Goal: Transaction & Acquisition: Purchase product/service

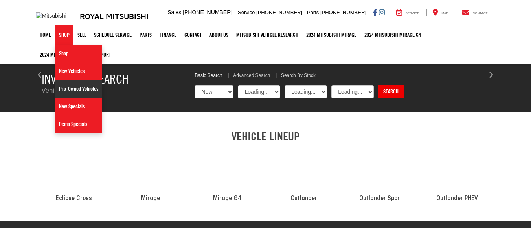
click at [83, 87] on link "Pre-Owned Vehicles" at bounding box center [78, 89] width 47 height 18
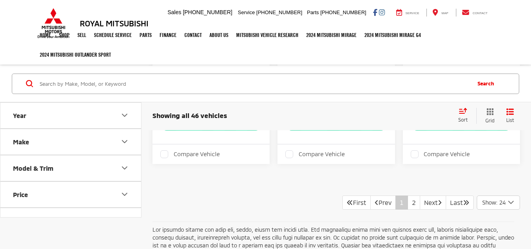
scroll to position [2713, 0]
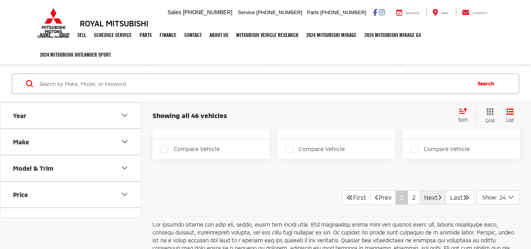
click at [432, 197] on link "Next" at bounding box center [433, 197] width 26 height 14
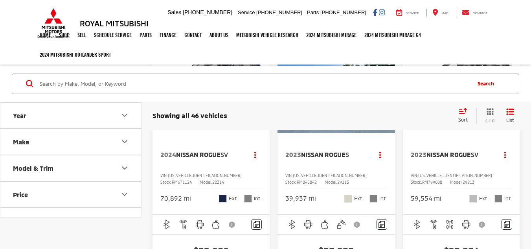
scroll to position [79, 0]
